Goal: Task Accomplishment & Management: Use online tool/utility

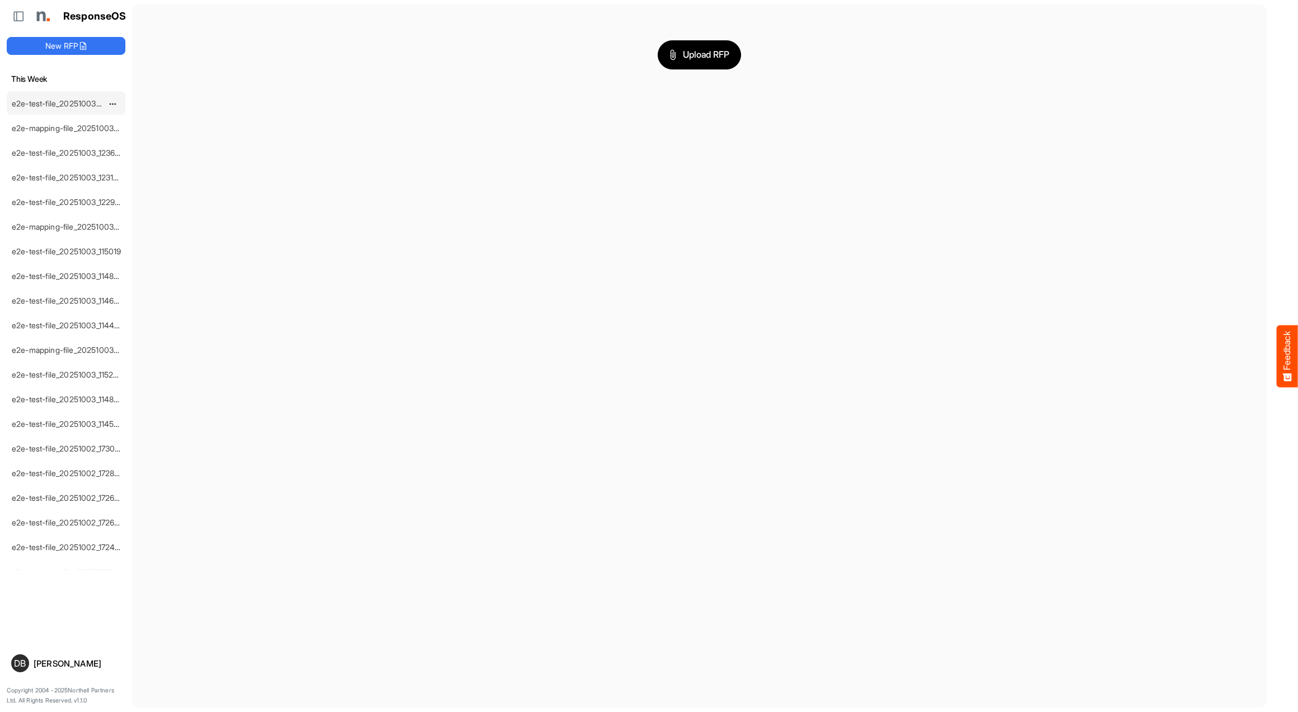
click at [87, 103] on link "e2e-test-file_20251003_162459" at bounding box center [68, 104] width 113 height 10
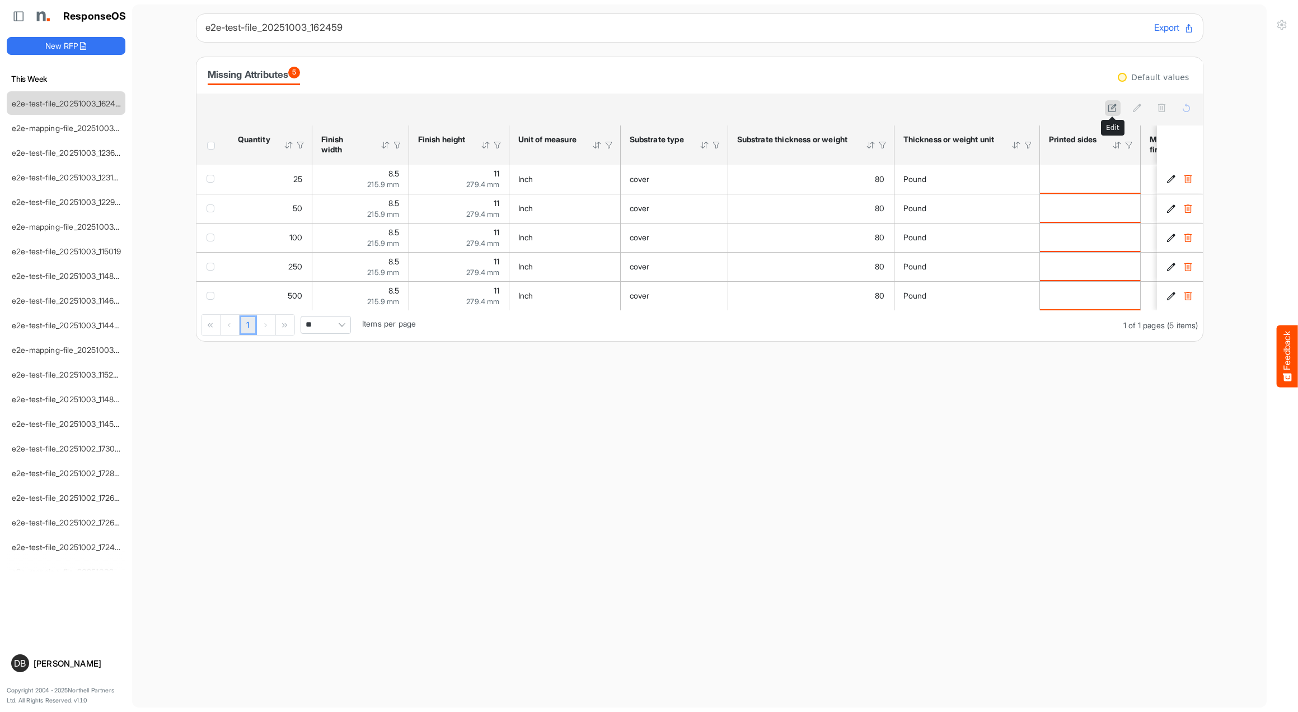
click at [1113, 110] on icon at bounding box center [1113, 108] width 10 height 10
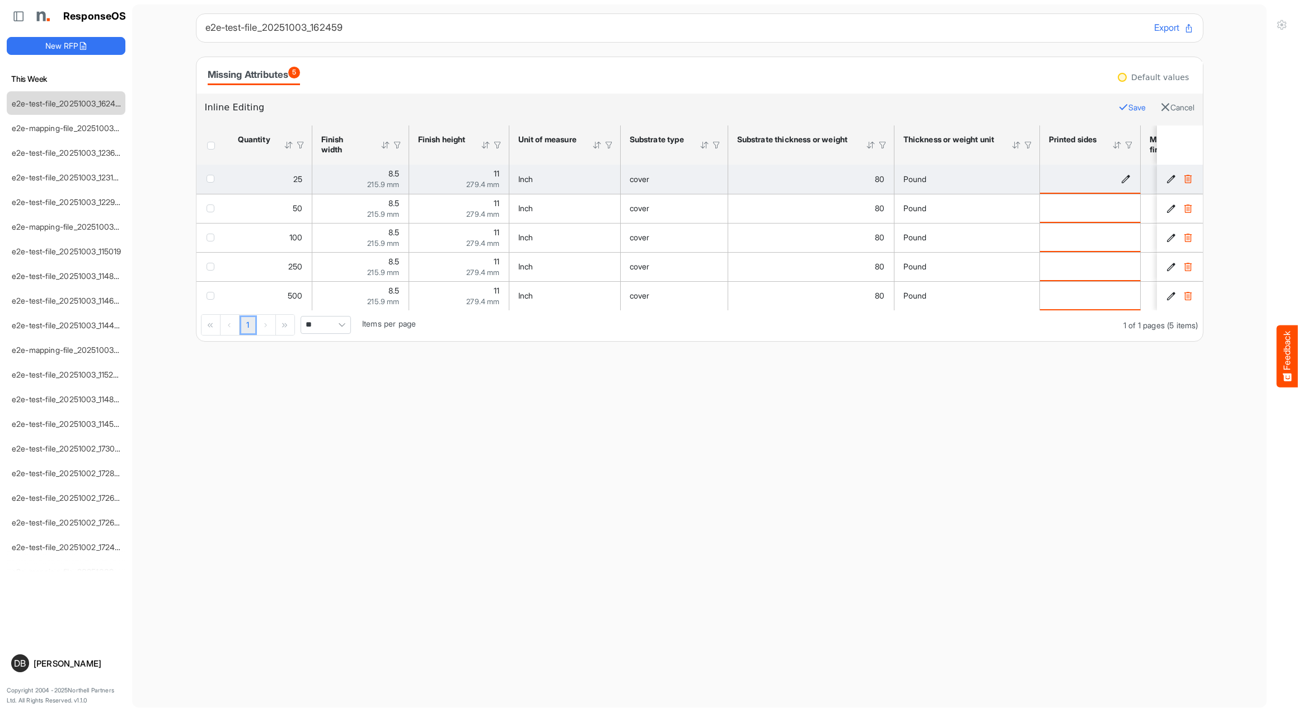
click at [1129, 181] on icon "is template cell Column Header httpsnorthellcomontologiesmapping-rulesmanufactu…" at bounding box center [1127, 179] width 10 height 10
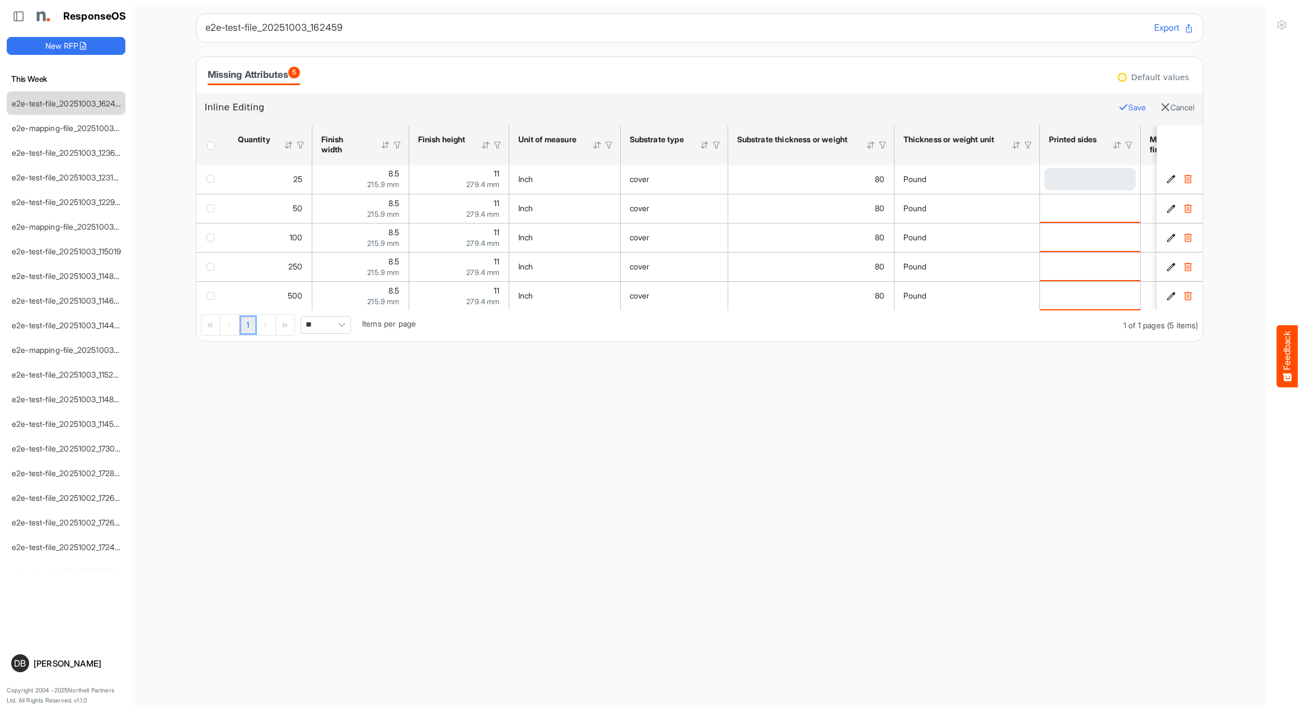
click at [1090, 182] on div "Loading..." at bounding box center [1090, 179] width 91 height 22
click at [1098, 180] on span at bounding box center [1080, 179] width 69 height 22
click at [1082, 247] on span "Double sided" at bounding box center [1082, 245] width 53 height 9
type input "**********"
click at [1128, 110] on button "Save" at bounding box center [1132, 107] width 27 height 15
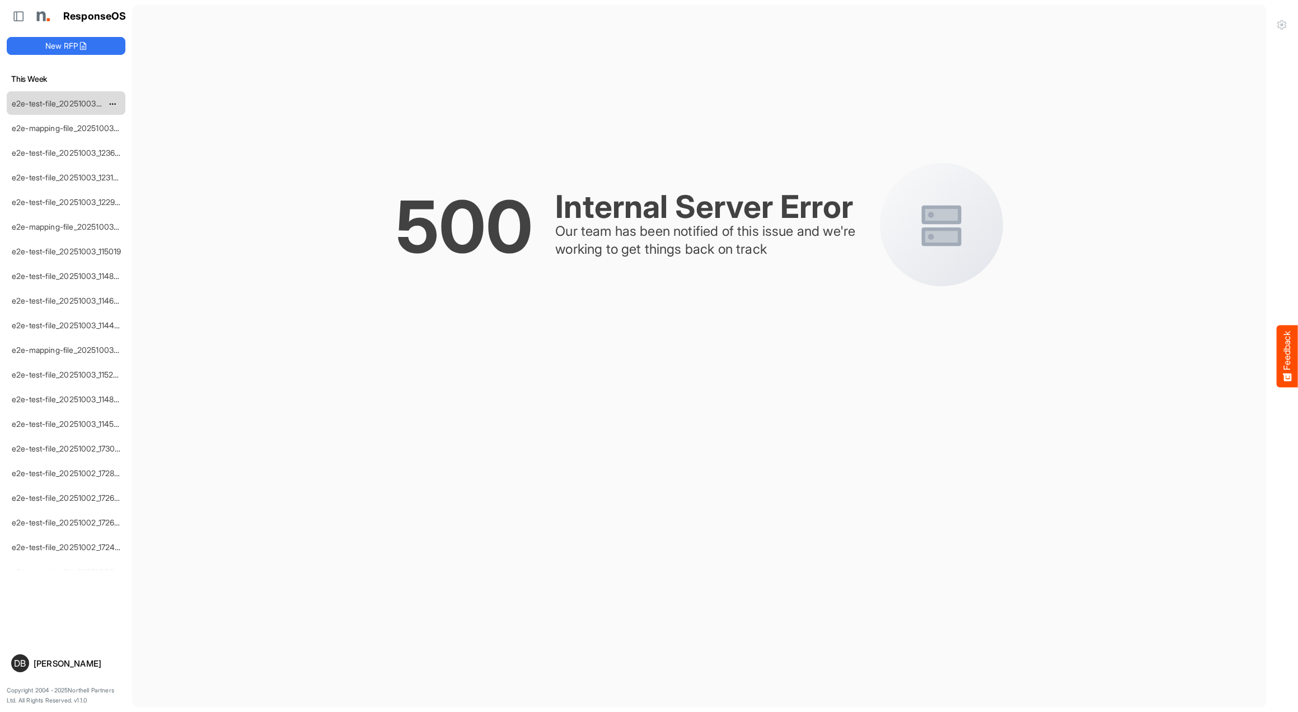
click at [55, 102] on link "e2e-test-file_20251003_162459" at bounding box center [68, 104] width 113 height 10
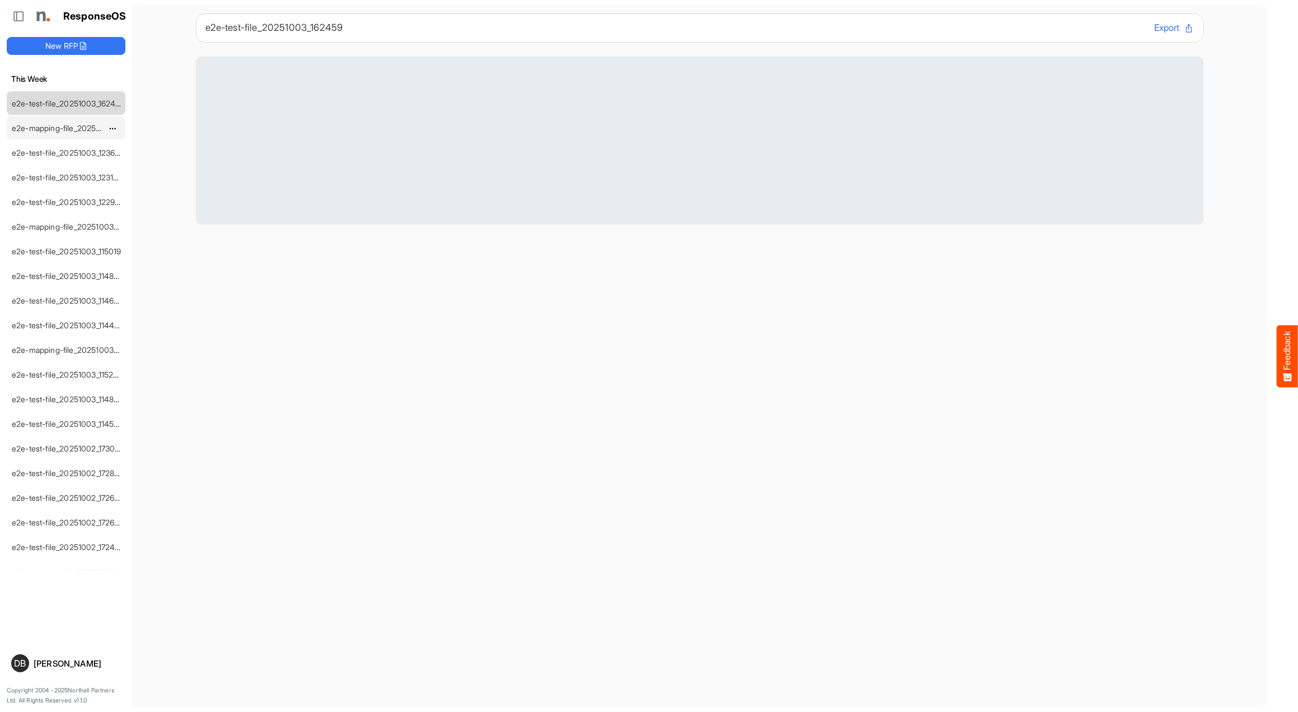
click at [29, 127] on link "e2e-mapping-file_20251003_124057" at bounding box center [77, 128] width 130 height 10
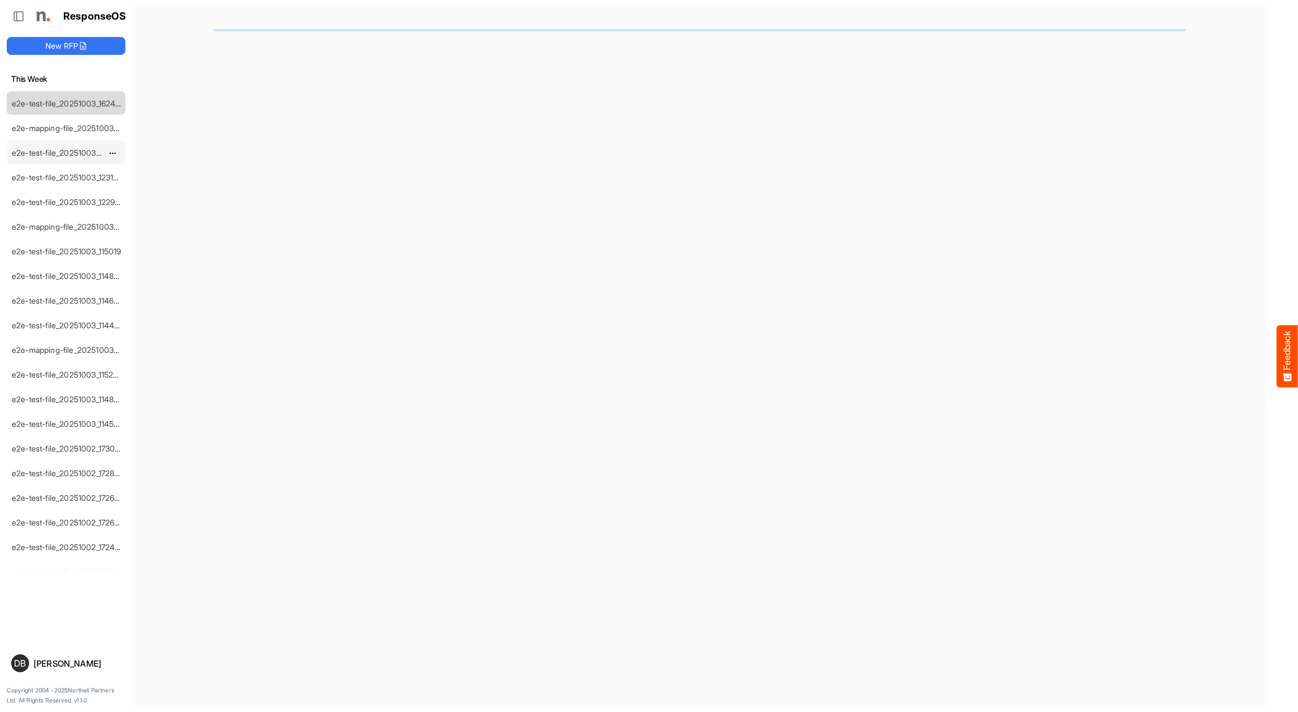
click at [39, 157] on div "e2e-test-file_20251003_123640" at bounding box center [57, 152] width 100 height 22
click at [64, 108] on div "e2e-test-file_20251003_162459" at bounding box center [57, 103] width 100 height 22
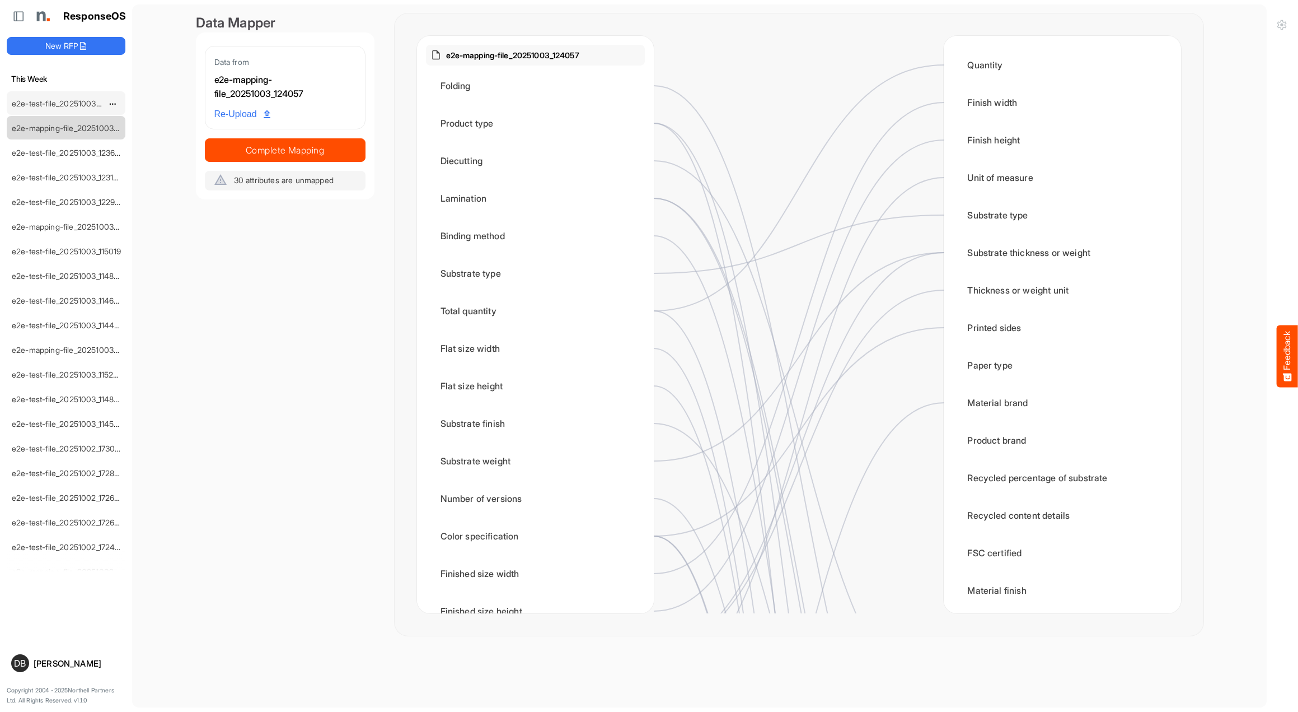
click at [63, 100] on link "e2e-test-file_20251003_162459" at bounding box center [68, 104] width 113 height 10
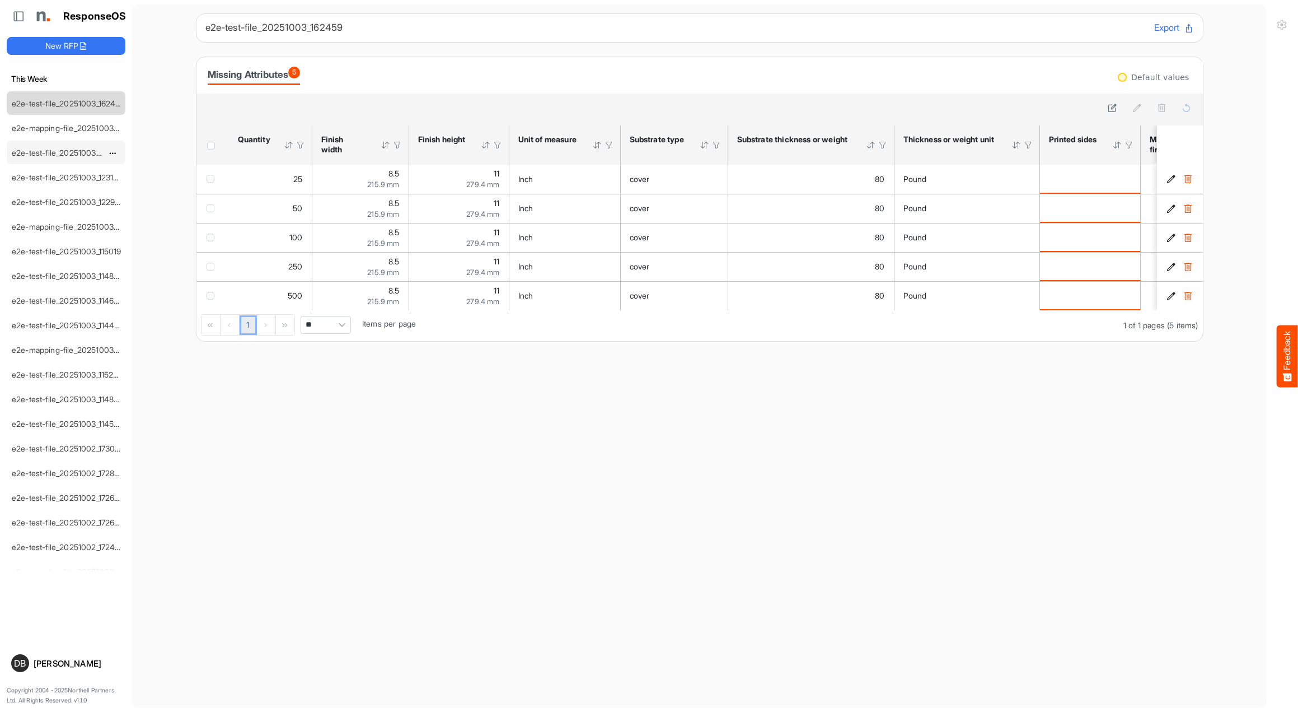
click at [68, 152] on link "e2e-test-file_20251003_123640" at bounding box center [69, 153] width 114 height 10
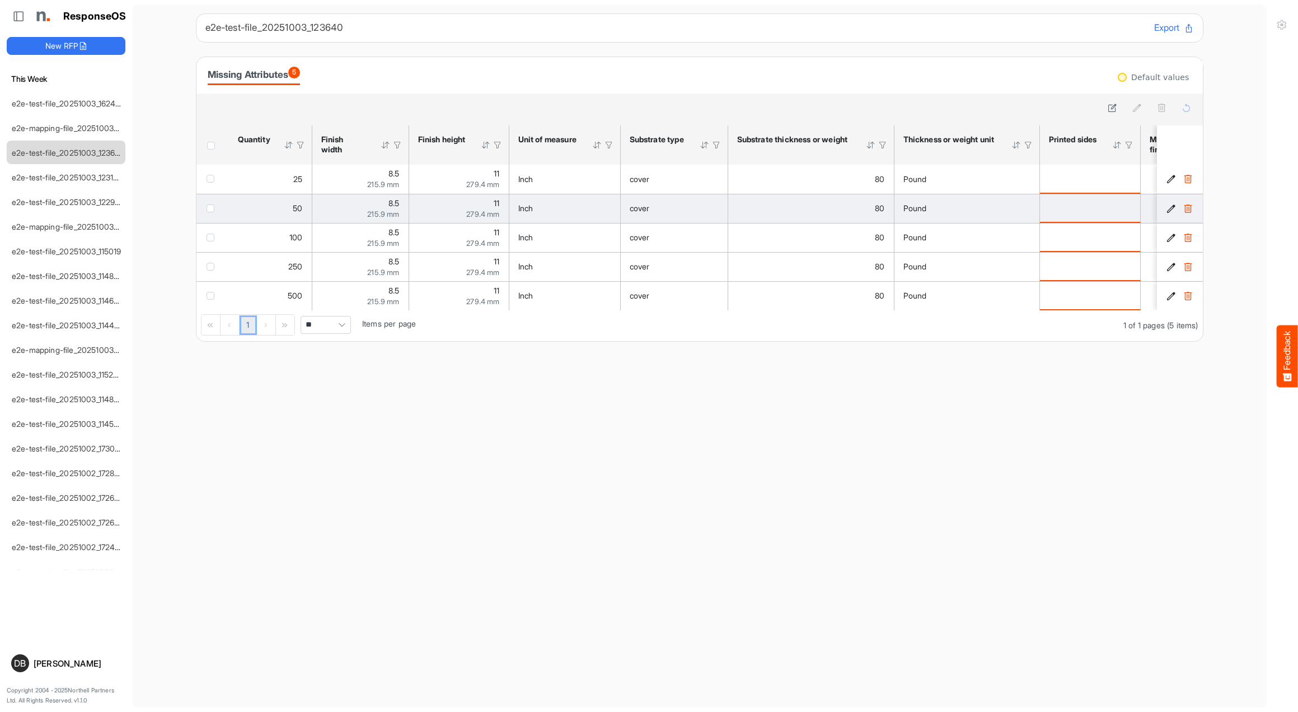
scroll to position [0, 52]
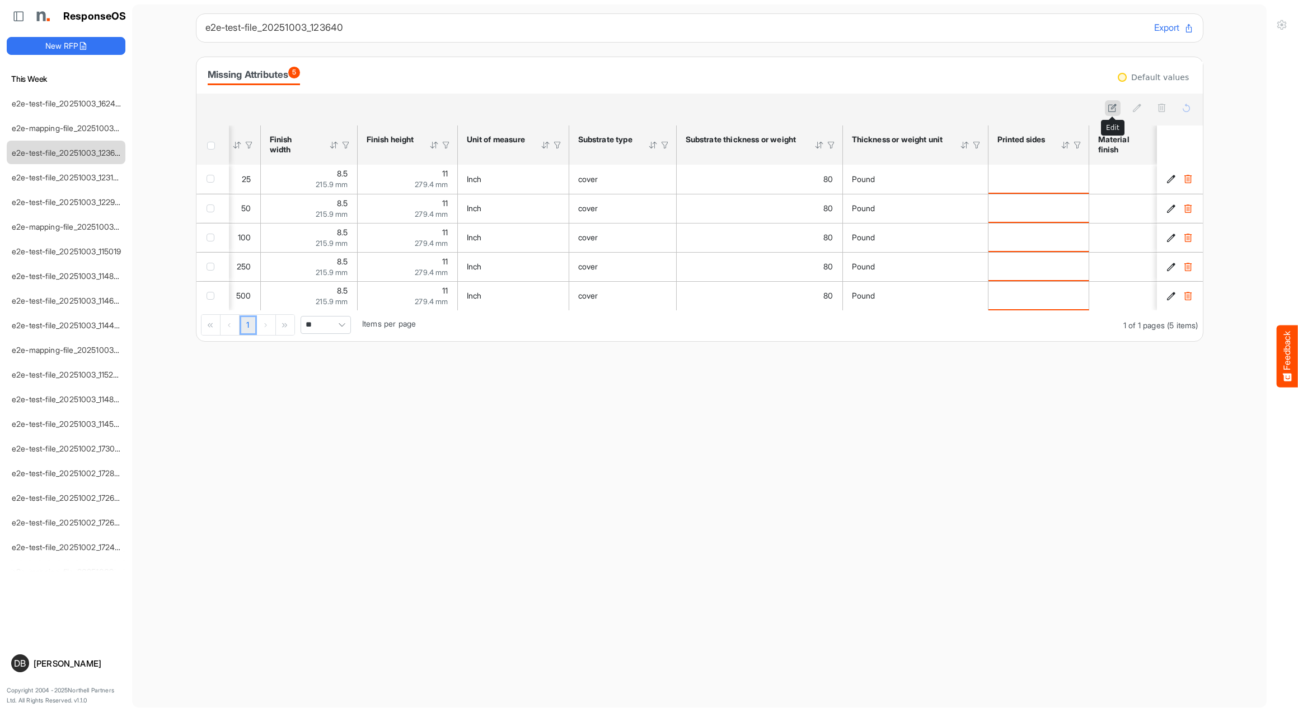
click at [1106, 109] on button at bounding box center [1113, 108] width 16 height 16
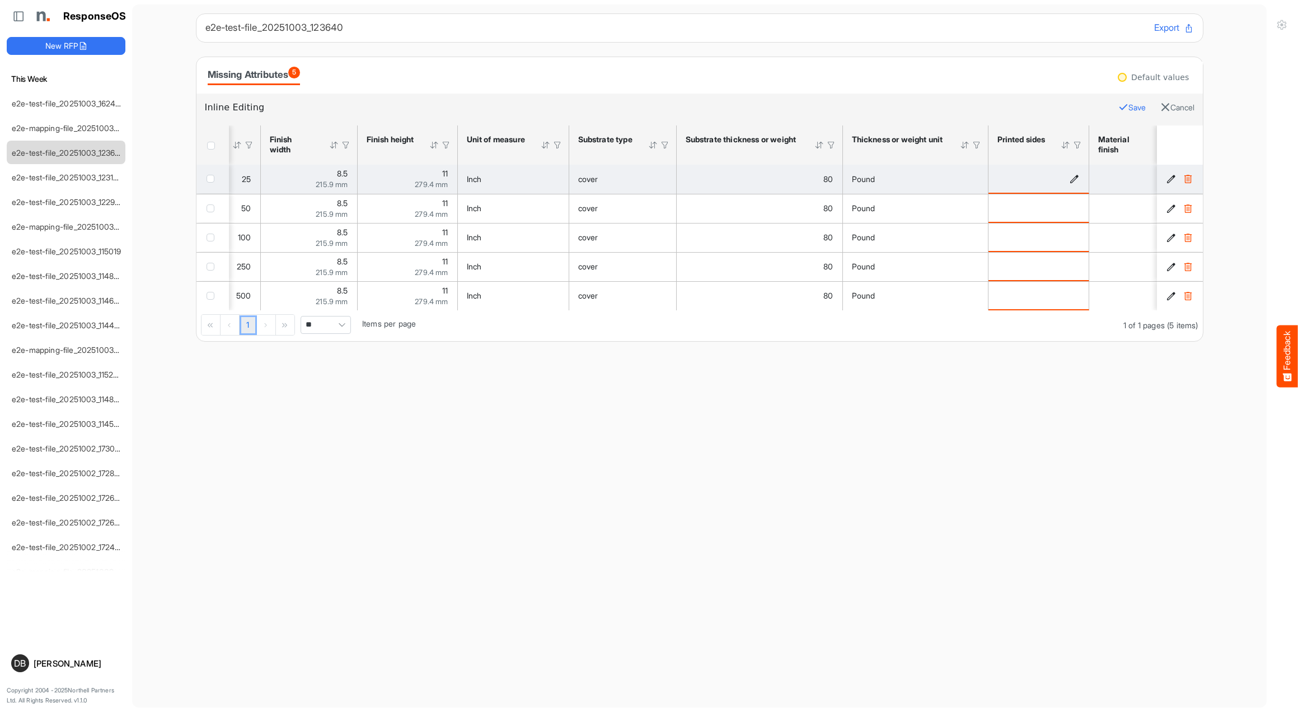
click at [1076, 180] on icon "is template cell Column Header httpsnorthellcomontologiesmapping-rulesmanufactu…" at bounding box center [1075, 179] width 10 height 10
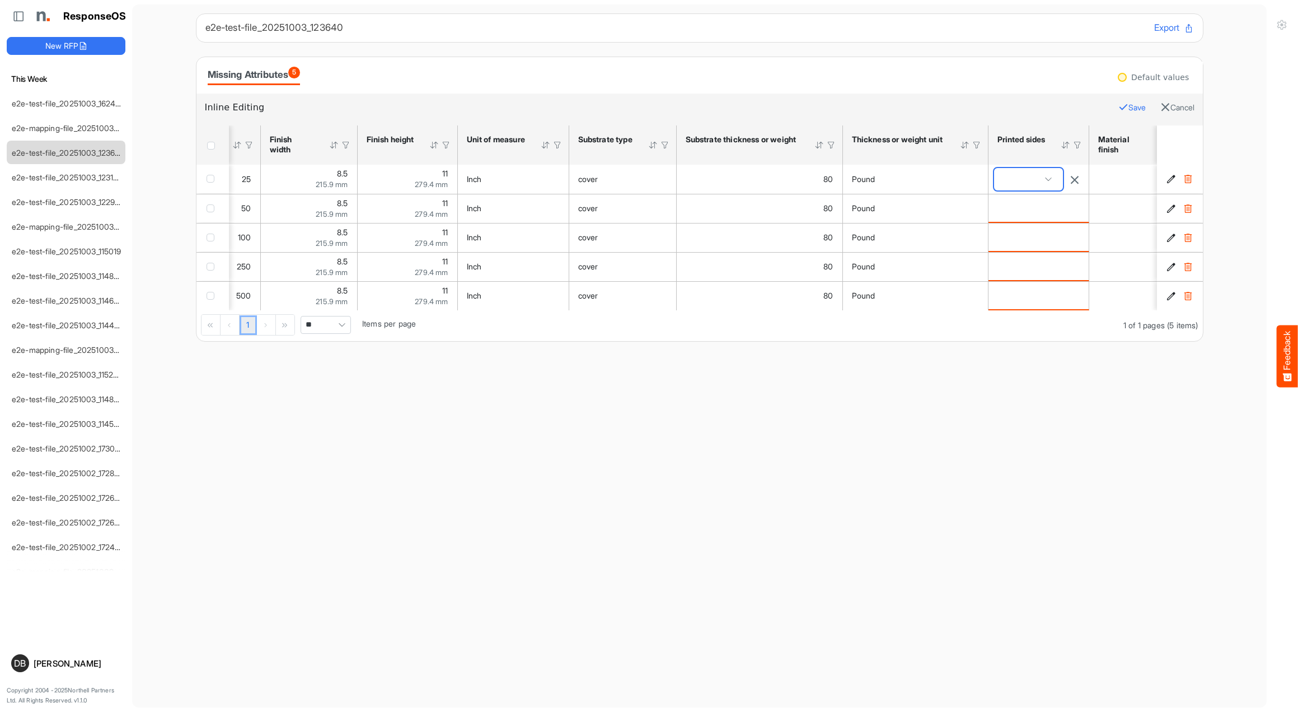
click at [1047, 184] on span at bounding box center [1049, 179] width 17 height 17
click at [1025, 243] on span "Double sided" at bounding box center [1031, 245] width 53 height 9
type input "**********"
click at [1129, 107] on button "Save" at bounding box center [1132, 107] width 27 height 15
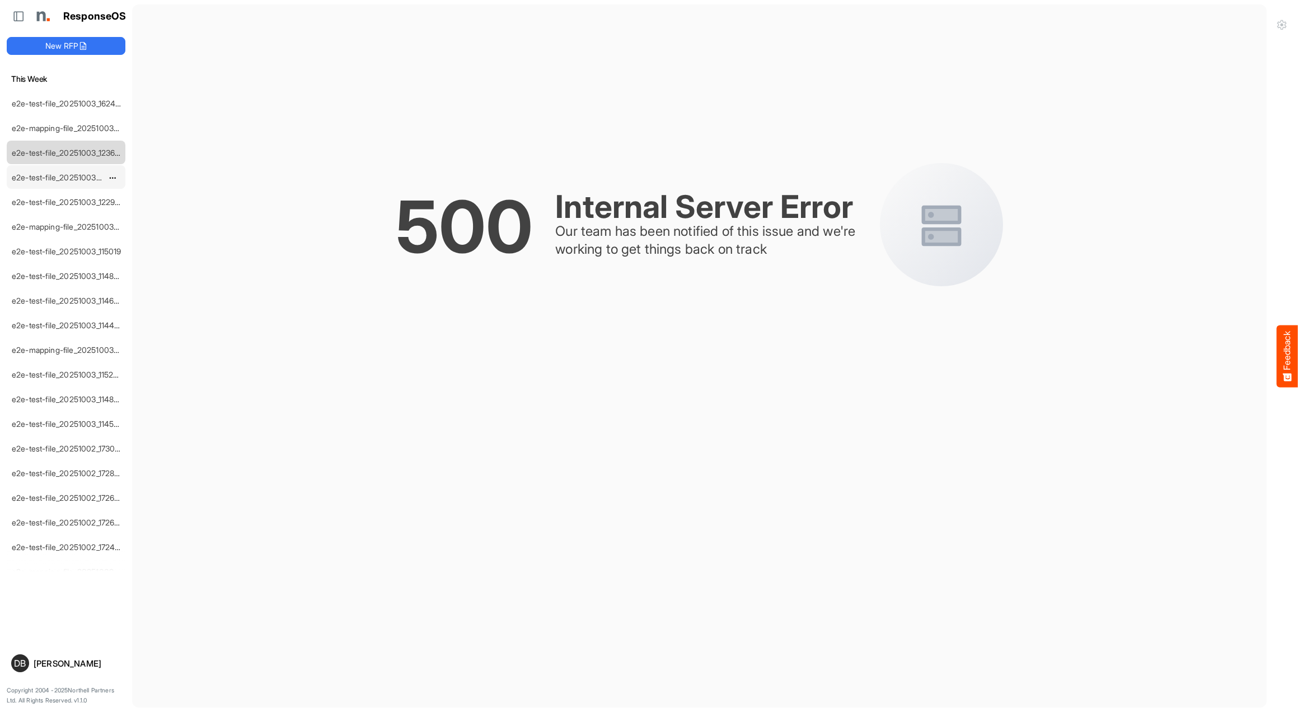
click at [63, 179] on link "e2e-test-file_20251003_123146" at bounding box center [67, 177] width 111 height 10
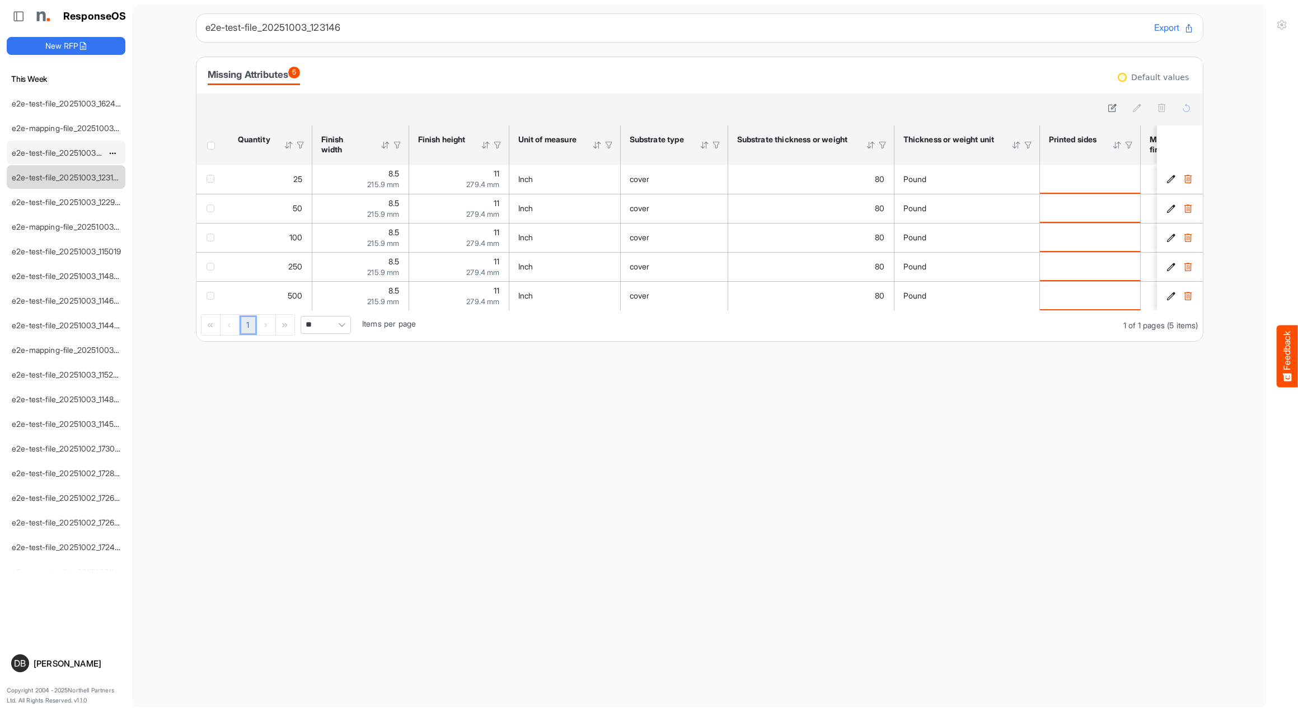
click at [71, 153] on link "e2e-test-file_20251003_123640" at bounding box center [69, 153] width 114 height 10
click at [55, 201] on link "e2e-test-file_20251003_122949" at bounding box center [68, 202] width 113 height 10
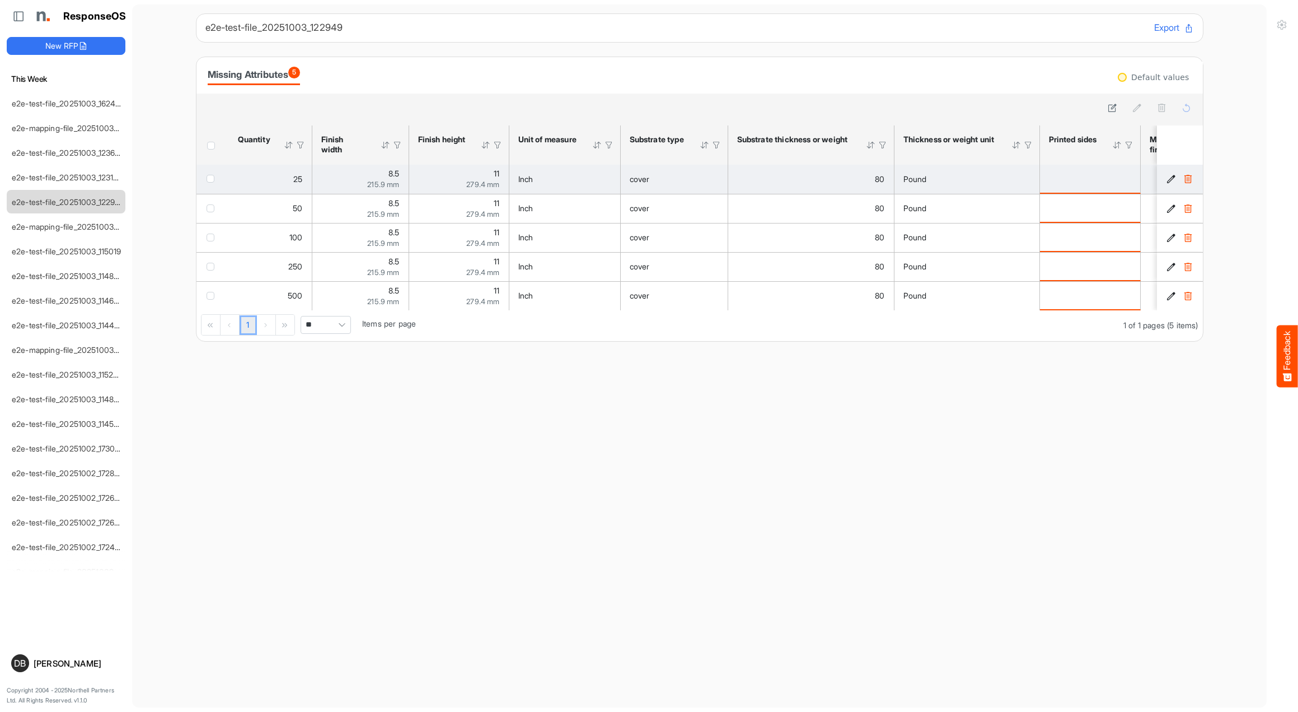
click at [1174, 179] on icon "b669f911-97de-4382-9555-d54cdc4f002e is template cell Column Header" at bounding box center [1172, 179] width 10 height 10
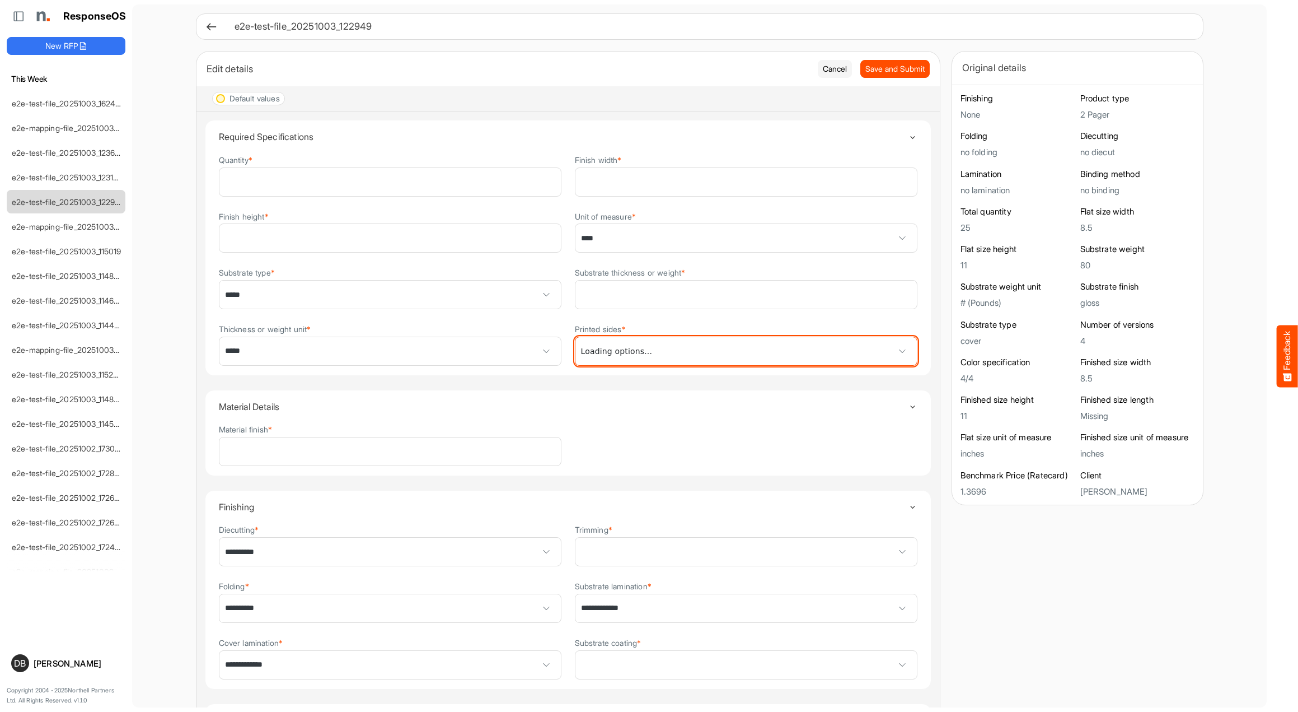
click at [734, 341] on span at bounding box center [747, 351] width 342 height 28
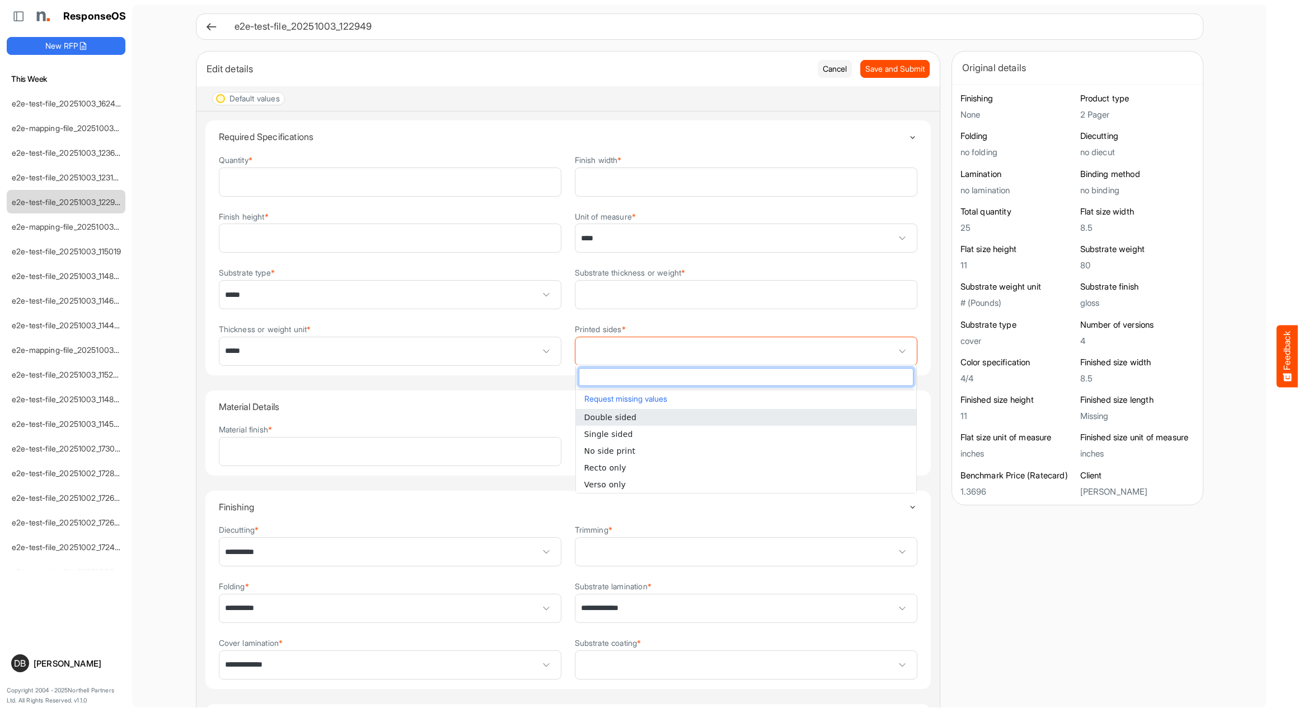
drag, startPoint x: 685, startPoint y: 412, endPoint x: 700, endPoint y: 402, distance: 18.2
click at [685, 412] on li "Double sided" at bounding box center [746, 417] width 340 height 17
type input "**********"
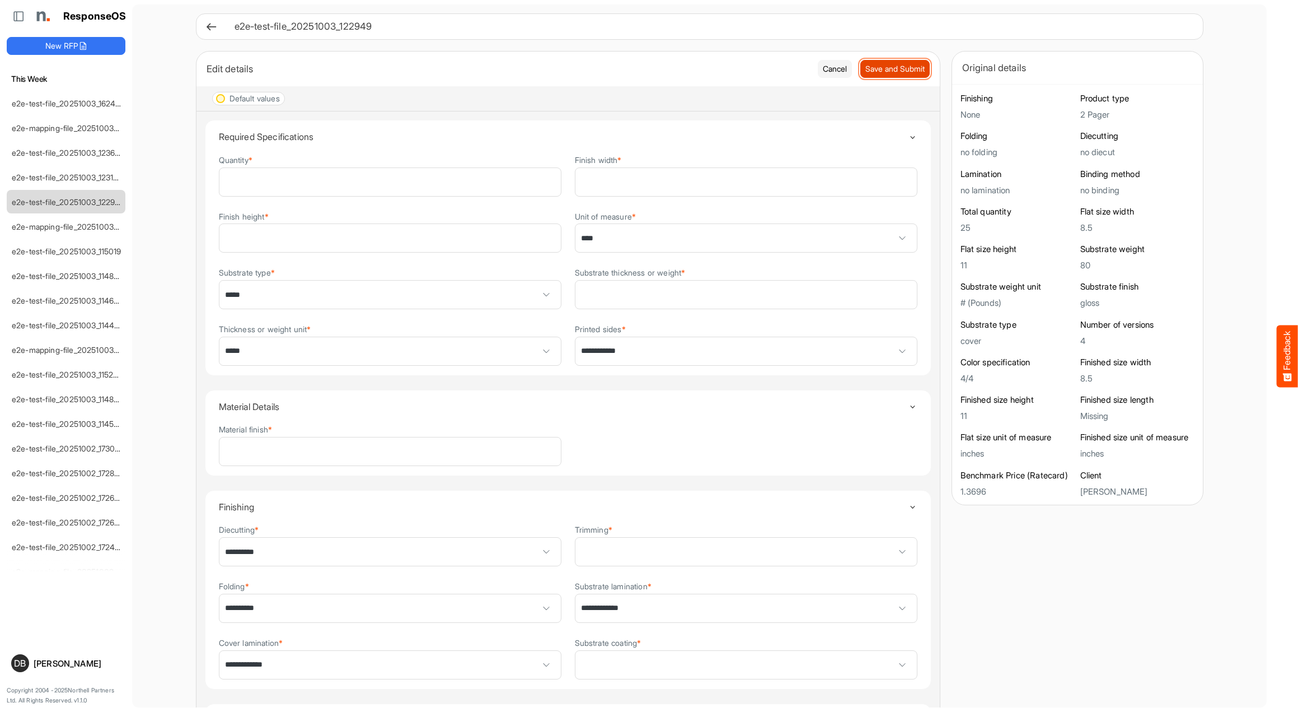
click at [903, 68] on span "Save and Submit" at bounding box center [895, 69] width 59 height 12
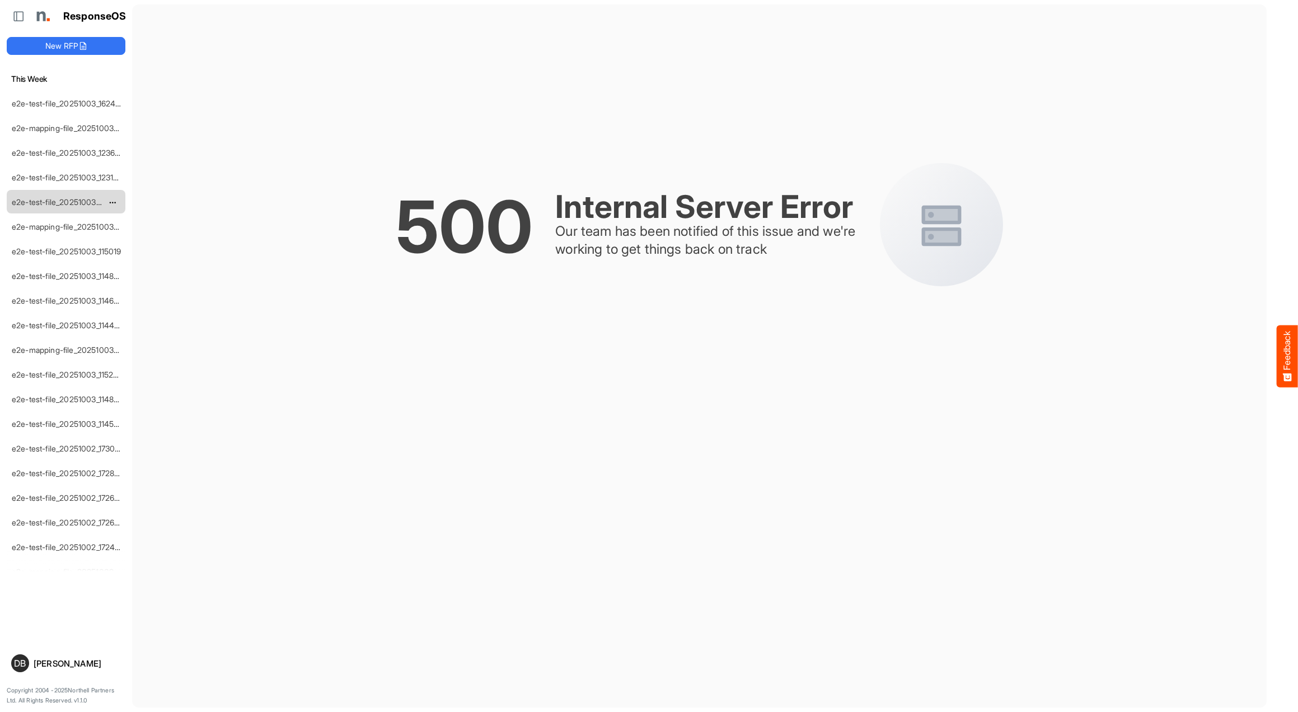
click at [87, 197] on link "e2e-test-file_20251003_122949" at bounding box center [68, 202] width 113 height 10
